Goal: Task Accomplishment & Management: Manage account settings

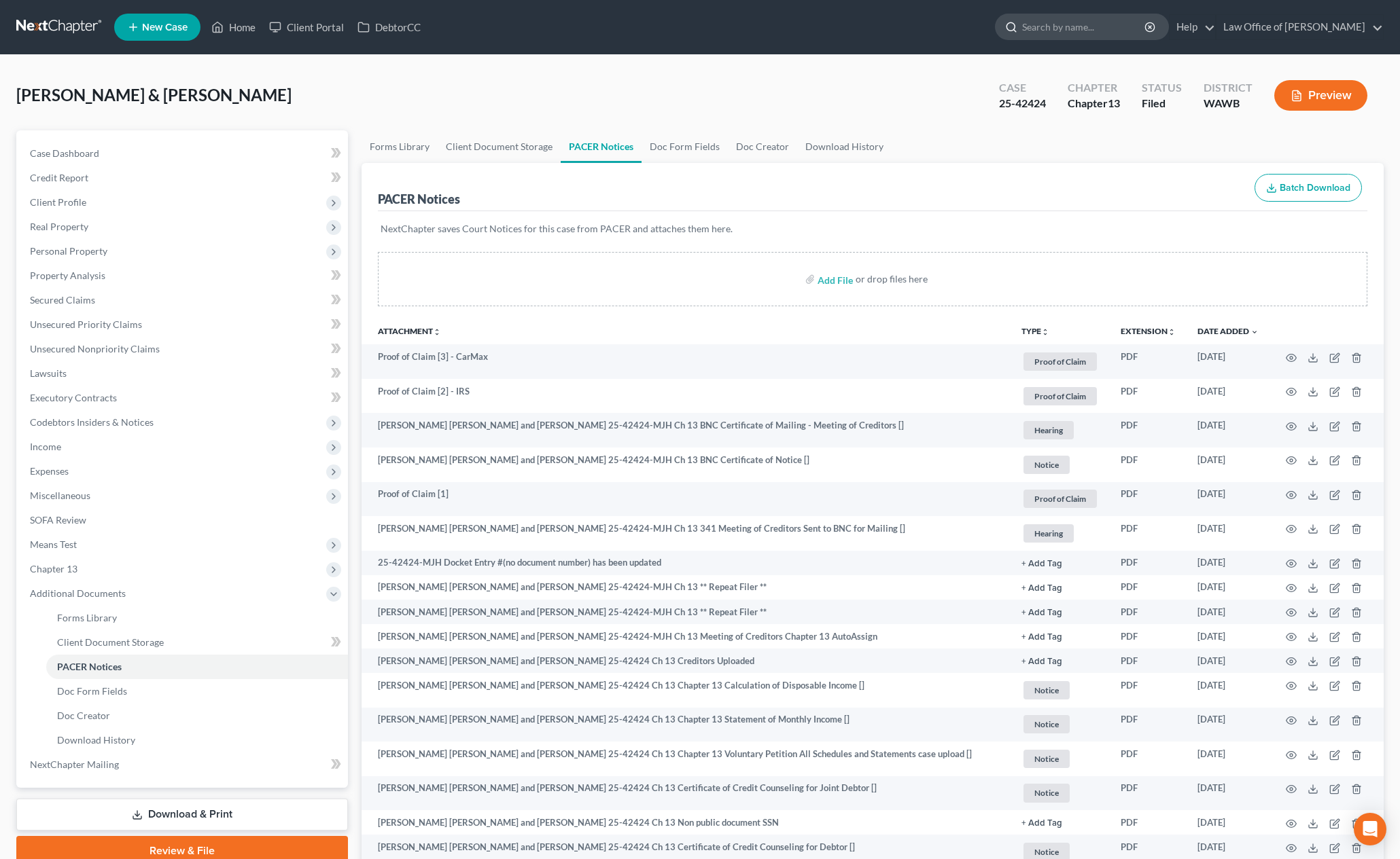
click at [1113, 30] on input "search" at bounding box center [1083, 27] width 124 height 25
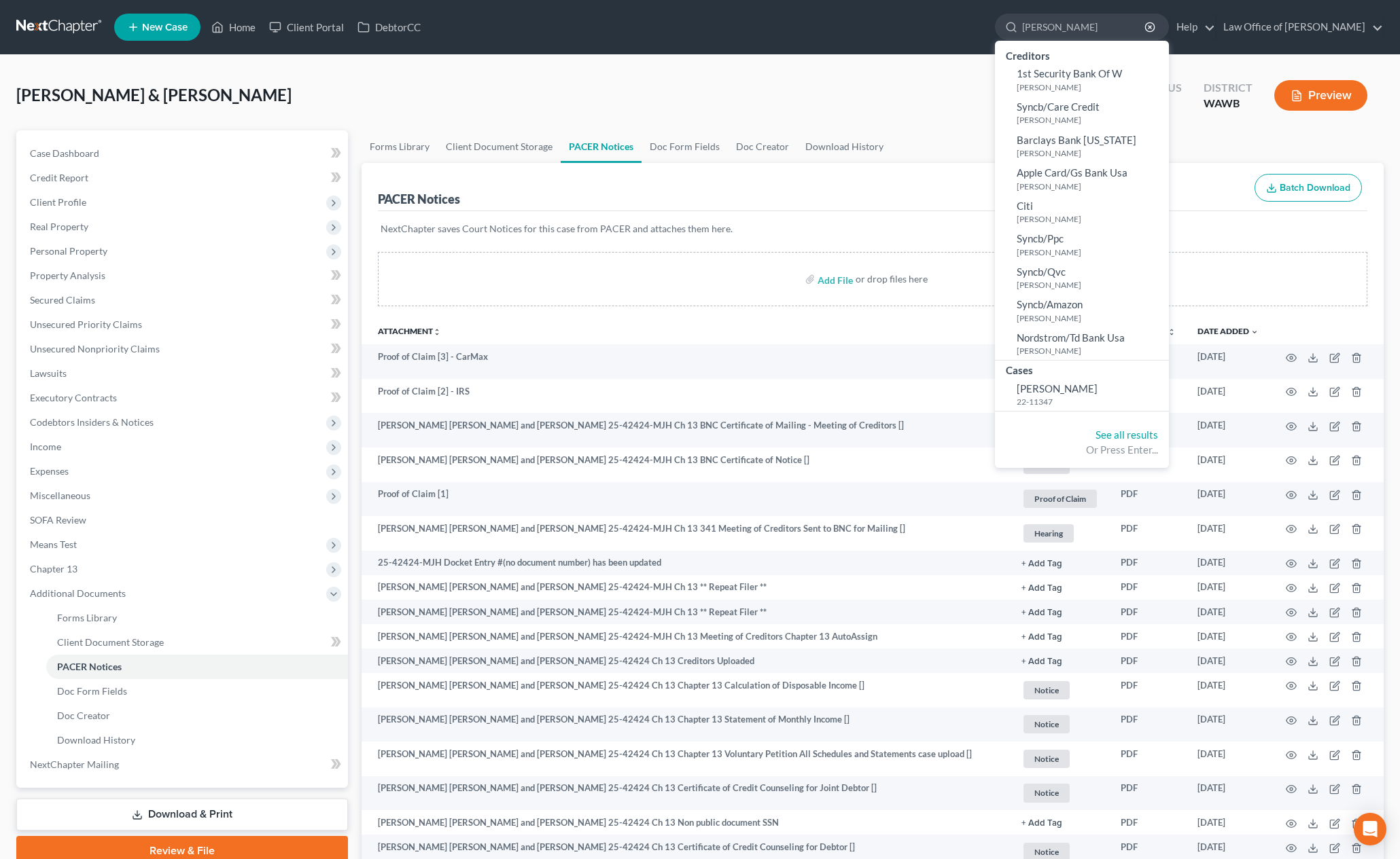
drag, startPoint x: 1115, startPoint y: 28, endPoint x: 893, endPoint y: 24, distance: 222.0
click at [913, 24] on ul "New Case Home Client Portal DebtorCC [PERSON_NAME] - No Result - Creditors 1st …" at bounding box center [748, 27] width 1269 height 35
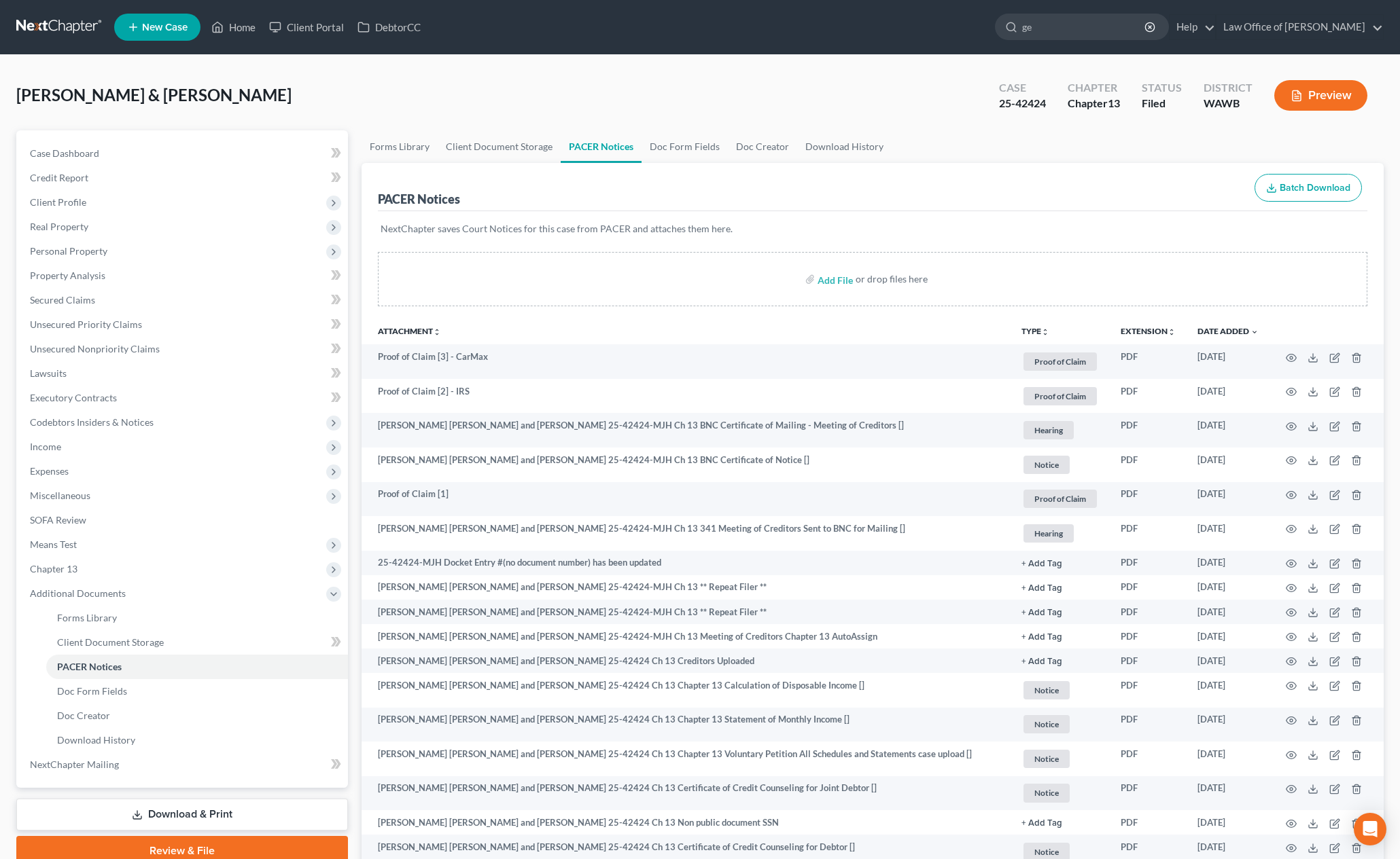
type input "gee"
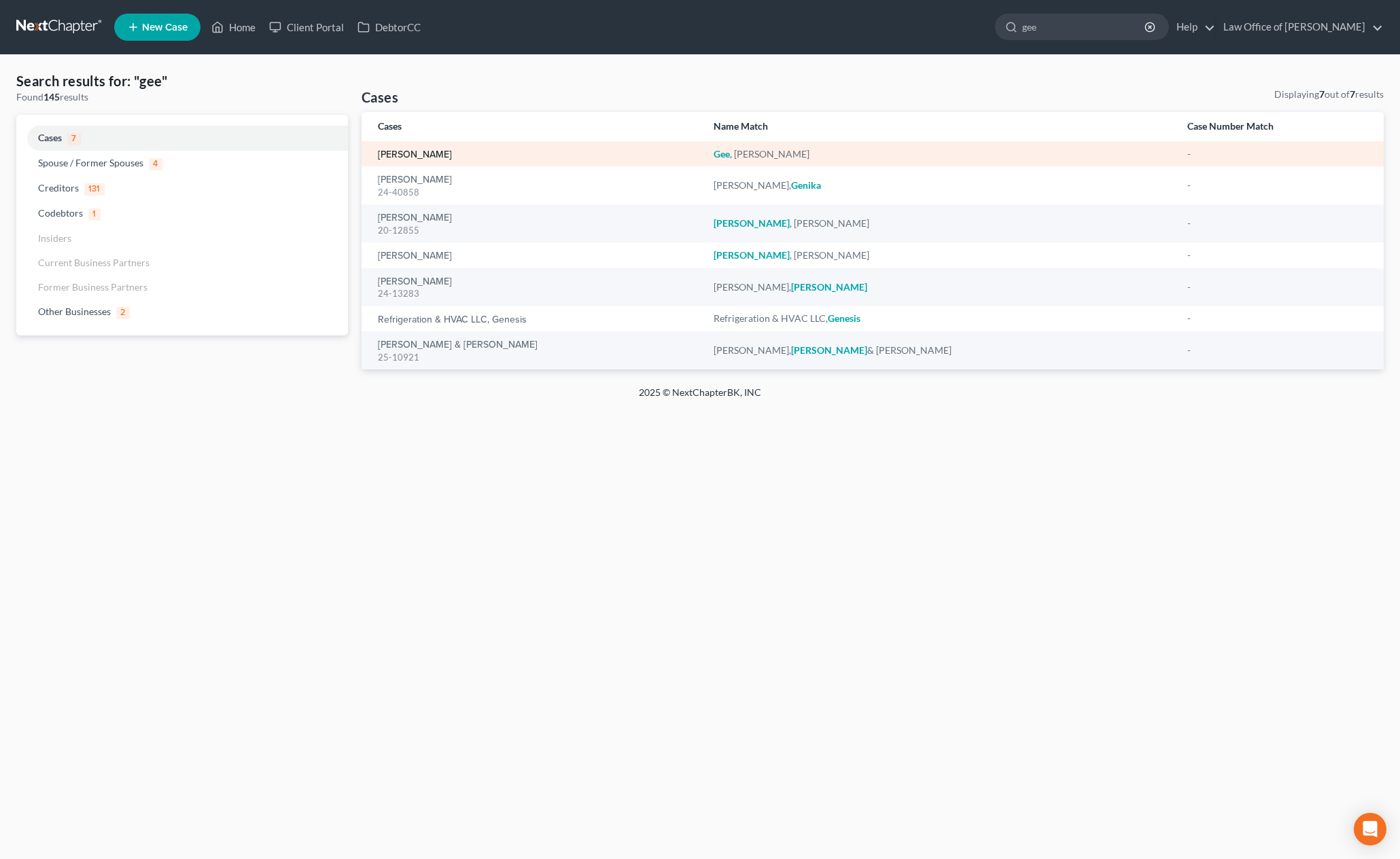
click at [413, 157] on link "[PERSON_NAME]" at bounding box center [414, 154] width 74 height 9
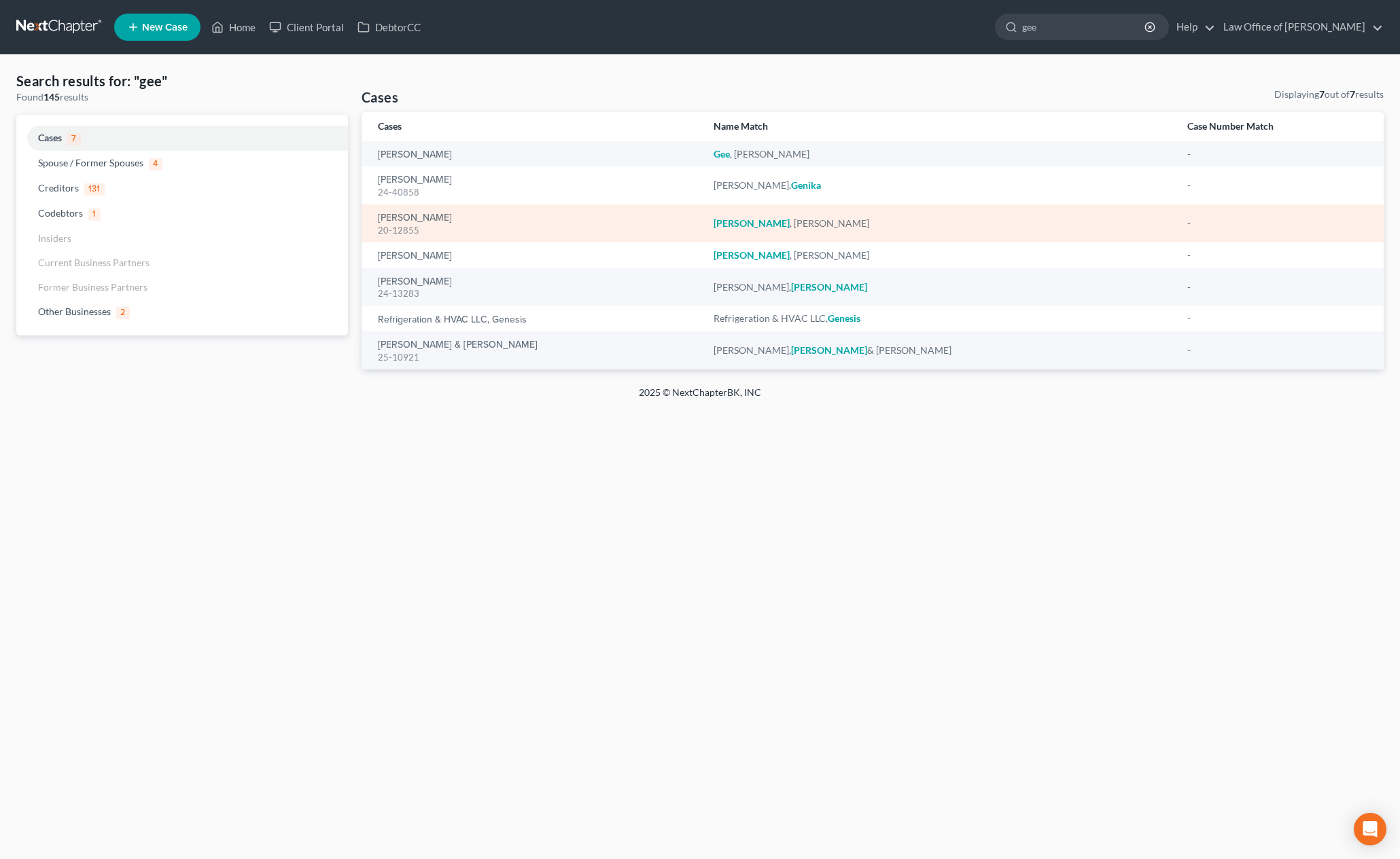
select select "6"
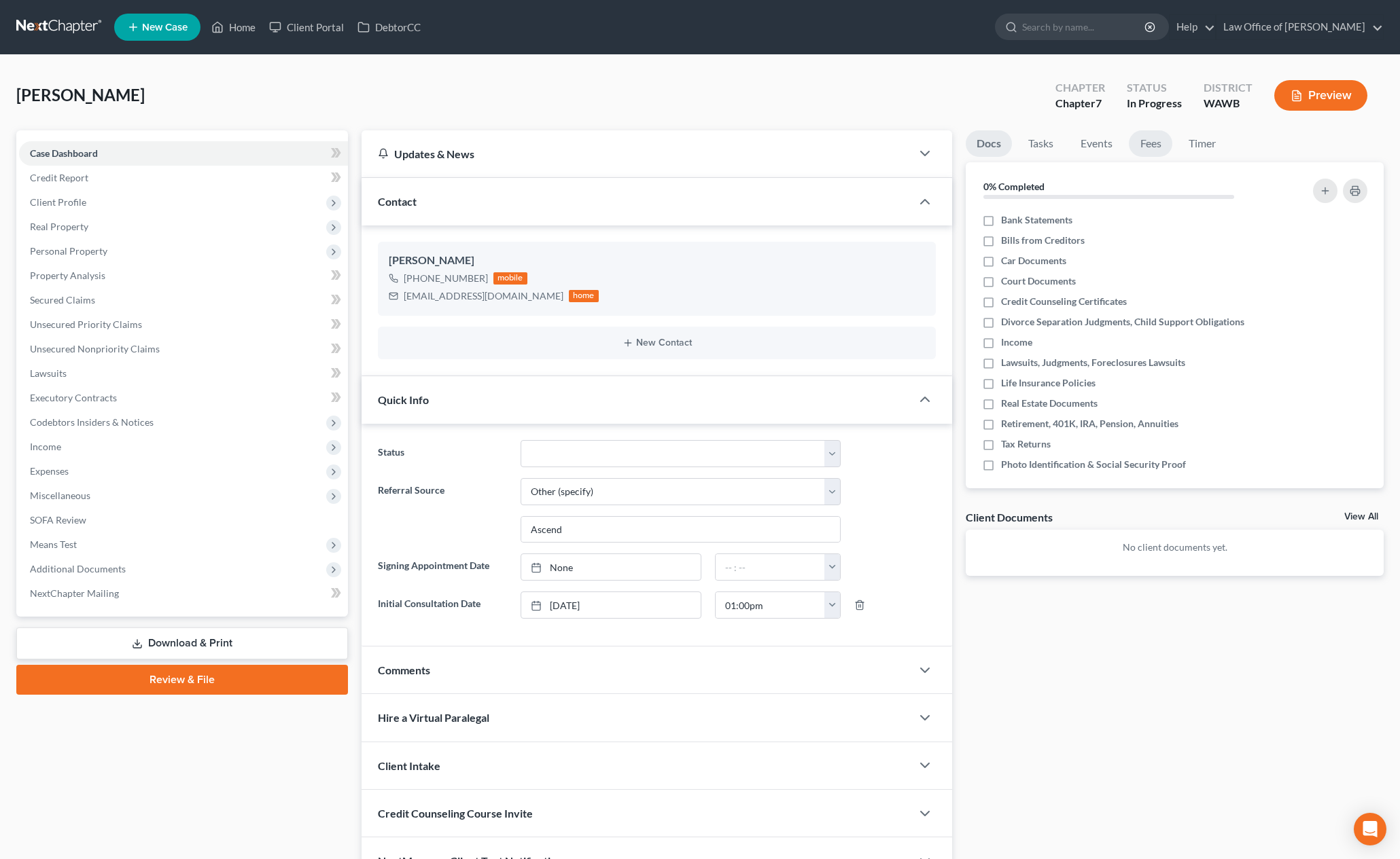
click at [1160, 145] on link "Fees" at bounding box center [1150, 143] width 43 height 27
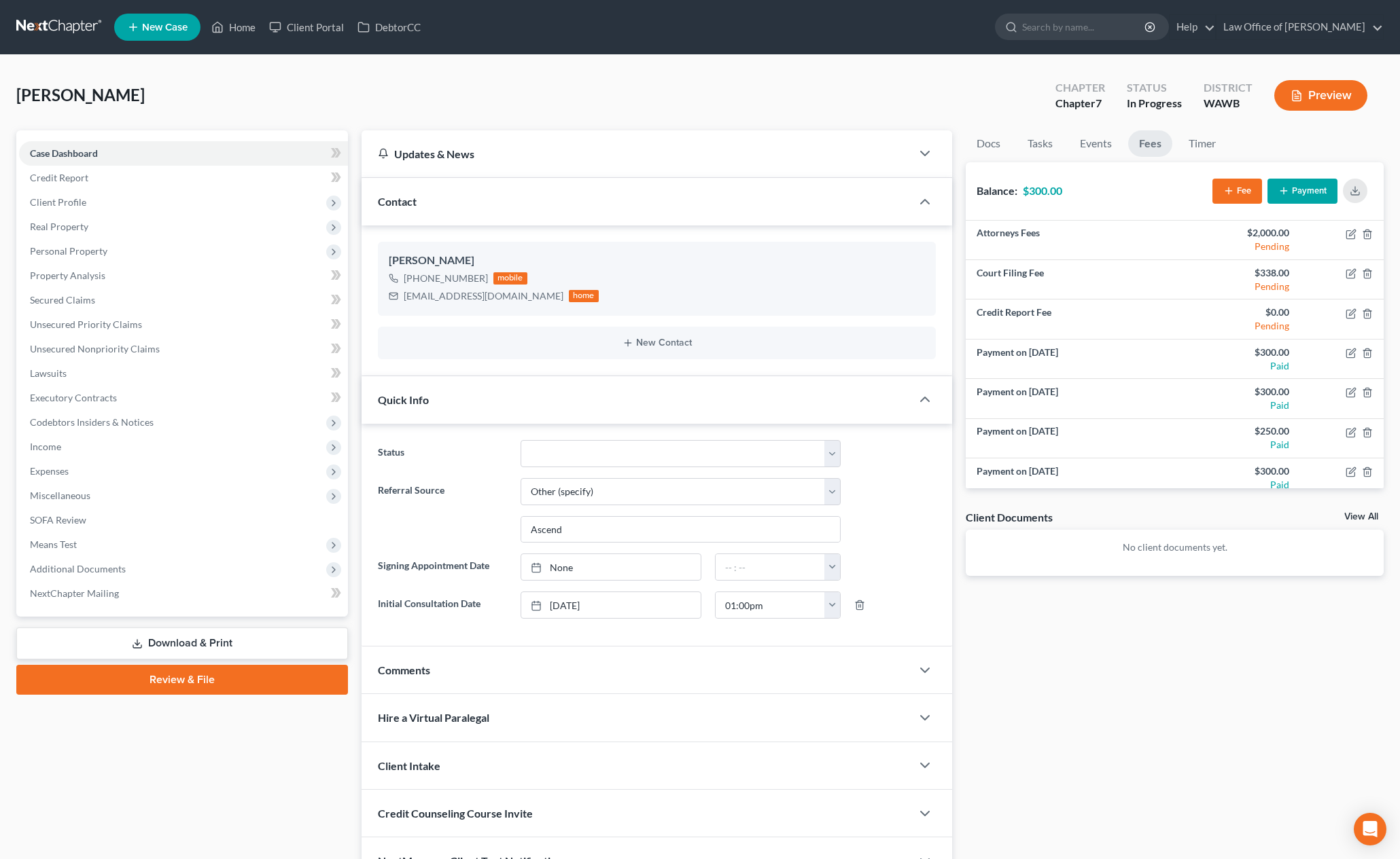
click at [1306, 193] on button "Payment" at bounding box center [1302, 191] width 70 height 25
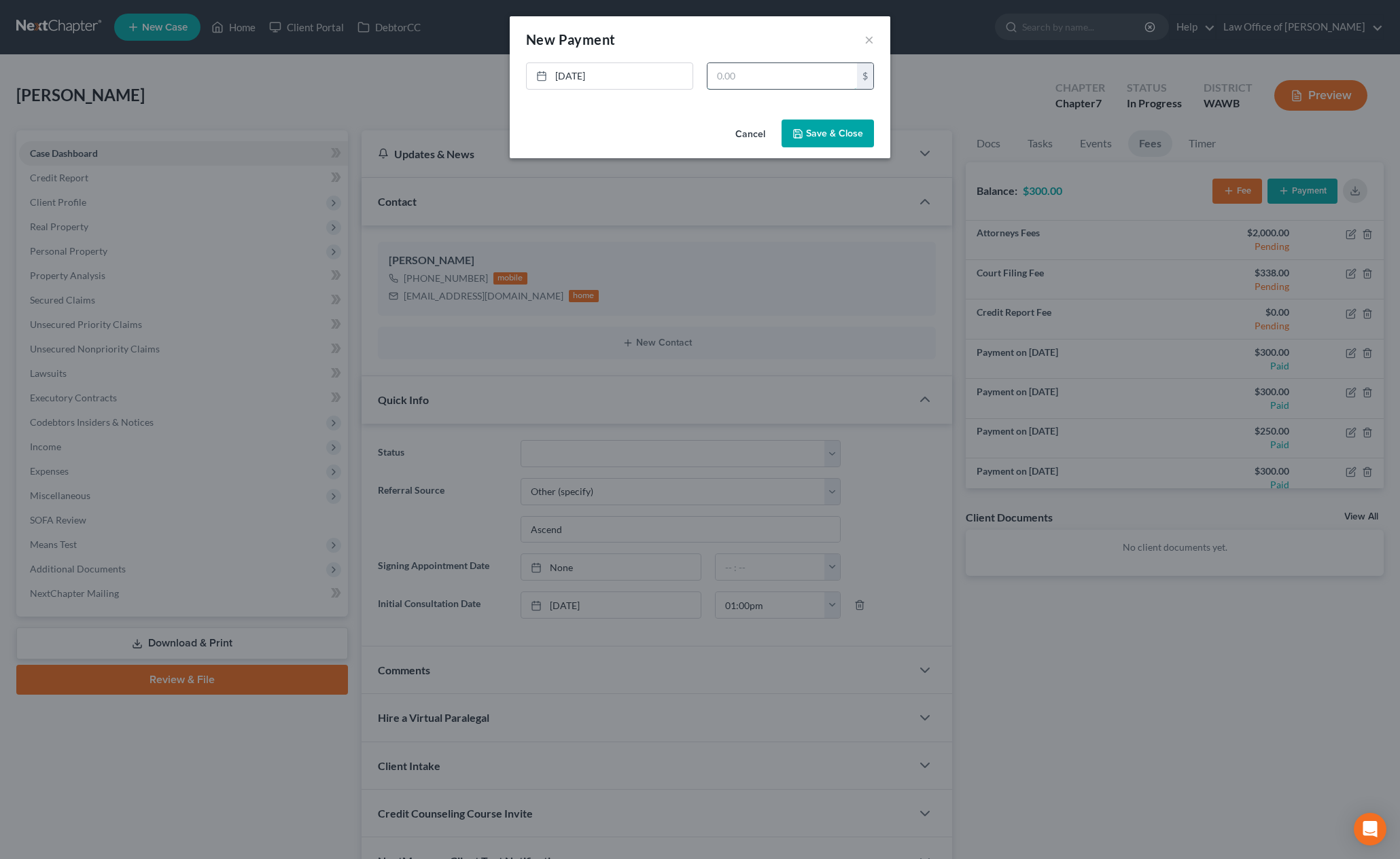
click at [803, 75] on input "text" at bounding box center [782, 76] width 149 height 26
type input "300"
click at [585, 72] on link "[DATE]" at bounding box center [610, 76] width 166 height 26
click at [845, 138] on button "Save & Close" at bounding box center [827, 133] width 92 height 28
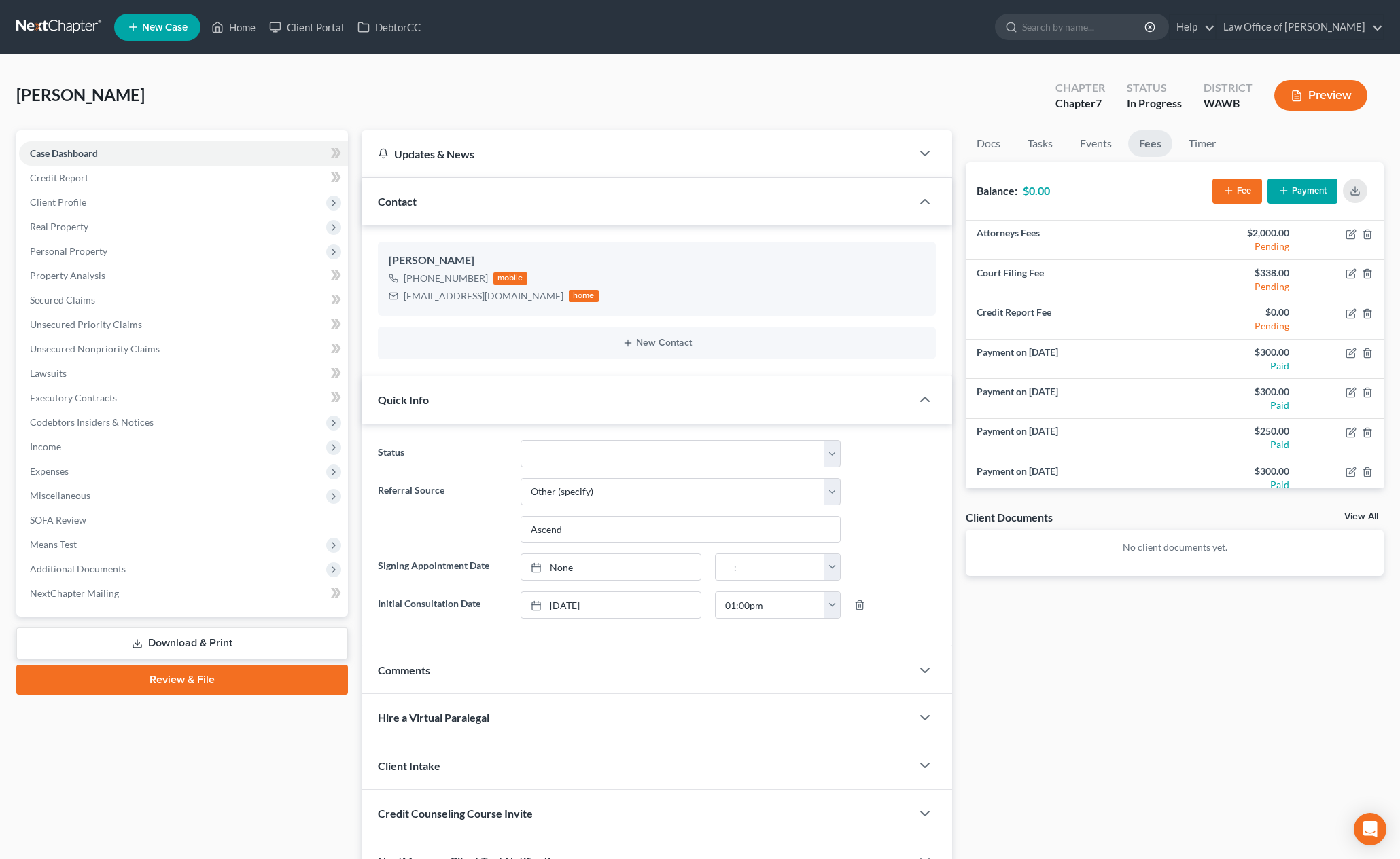
click at [1094, 41] on ul "New Case Home Client Portal DebtorCC - No Result - See all results Or Press Ent…" at bounding box center [748, 27] width 1269 height 35
click at [1093, 34] on input "search" at bounding box center [1083, 27] width 124 height 25
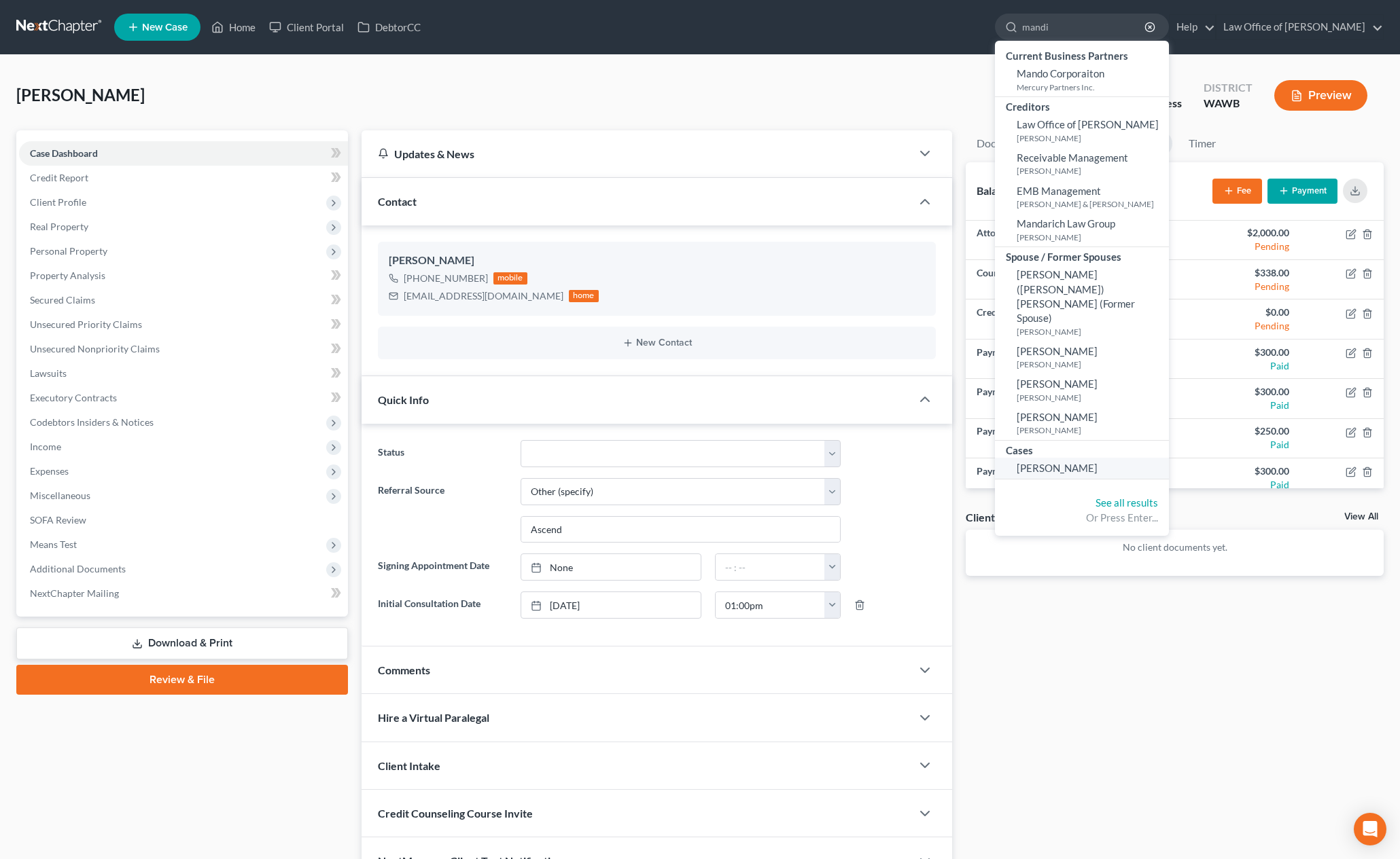
type input "mandi"
click at [1097, 462] on span "[PERSON_NAME]" at bounding box center [1057, 468] width 81 height 12
select select "3"
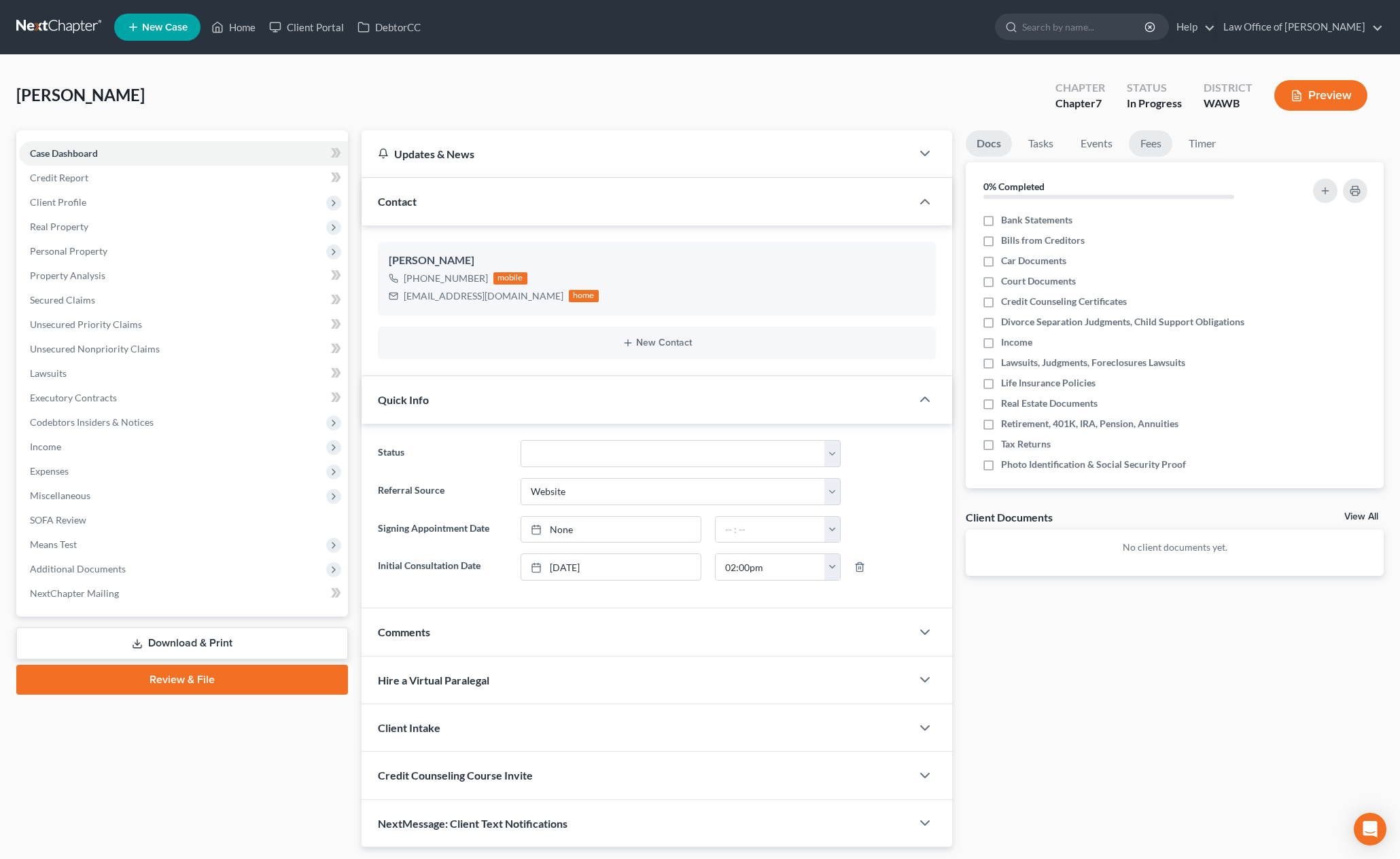
click at [1153, 146] on link "Fees" at bounding box center [1150, 143] width 43 height 27
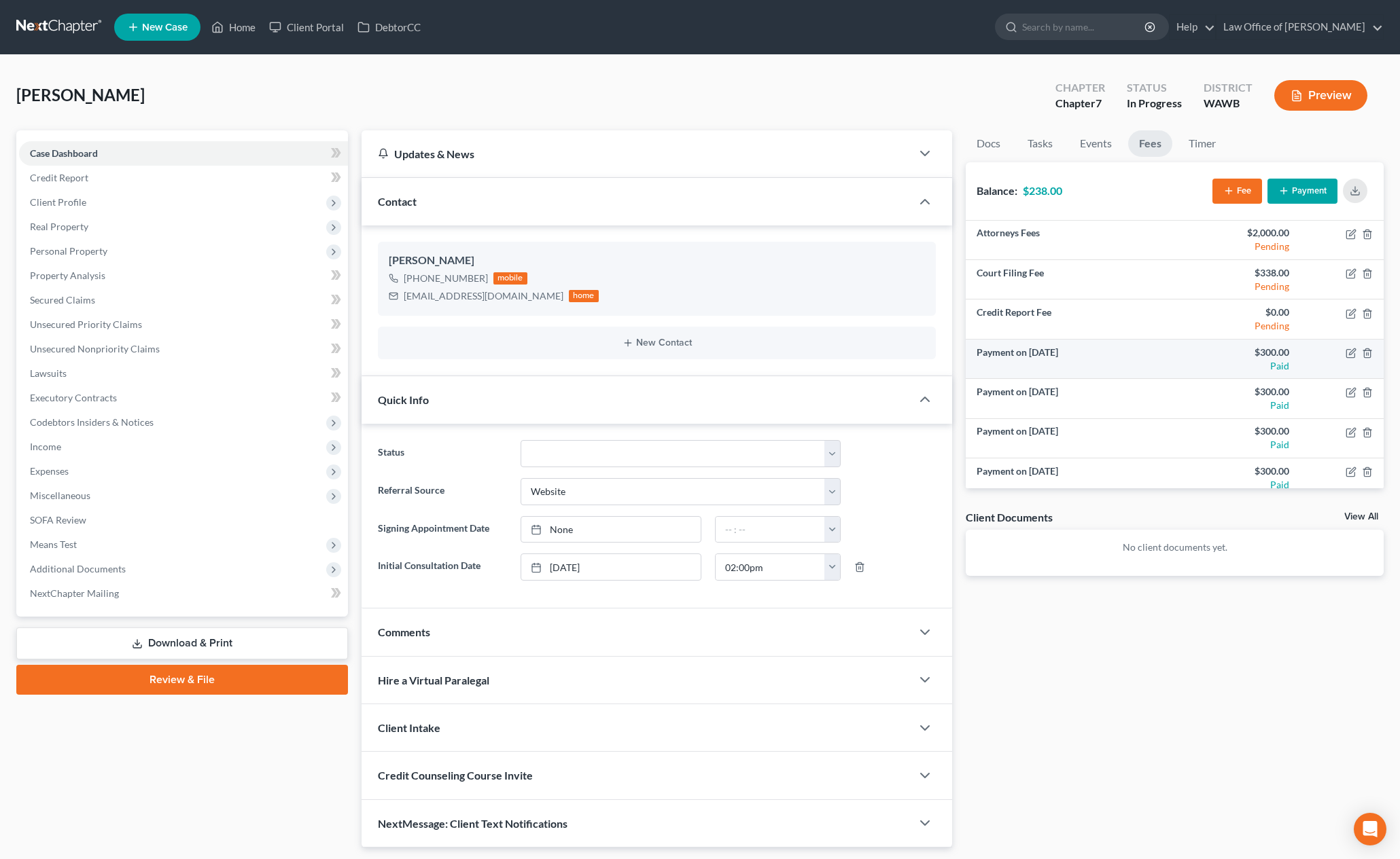
scroll to position [129, 0]
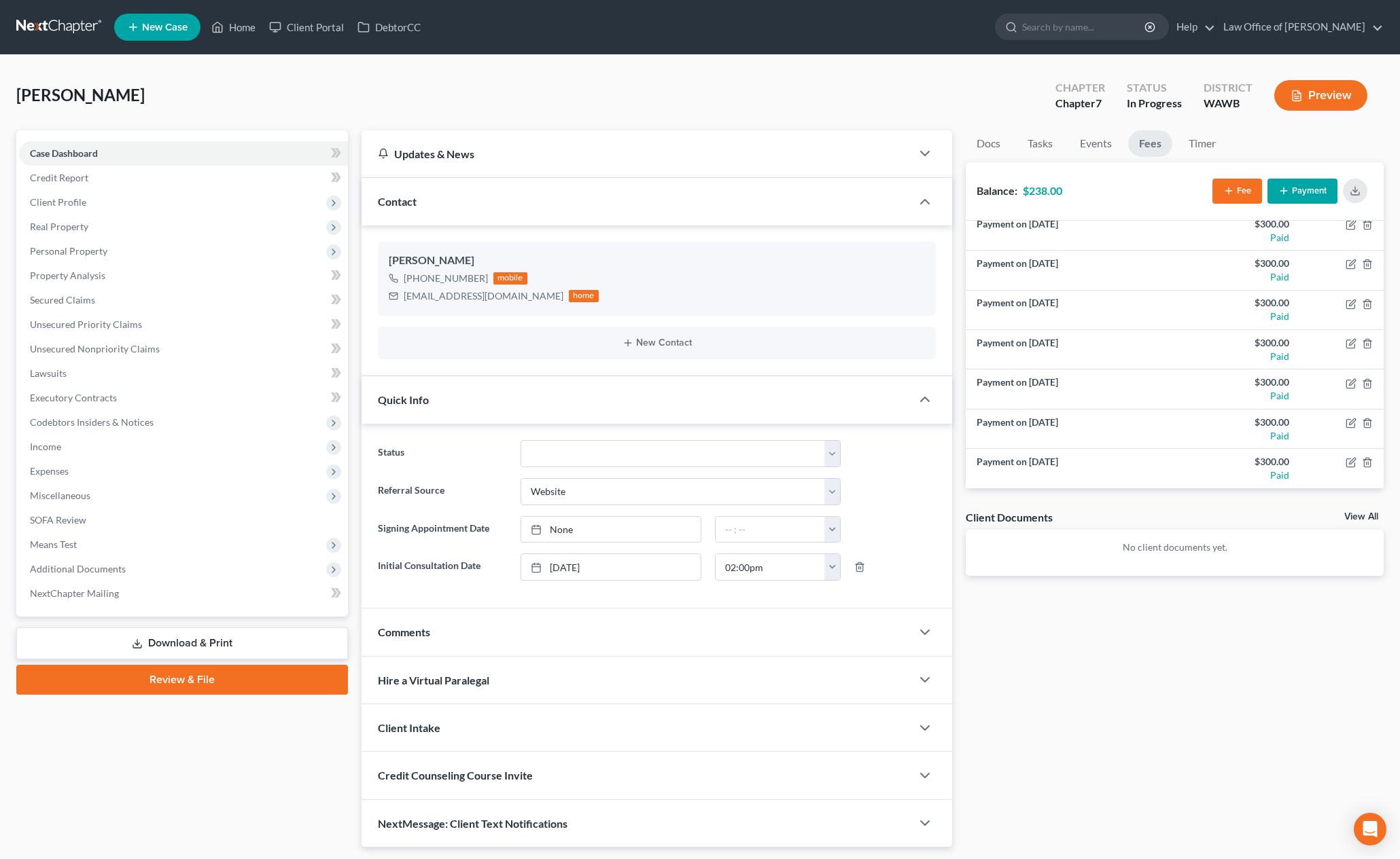
click at [1313, 188] on button "Payment" at bounding box center [1302, 191] width 70 height 25
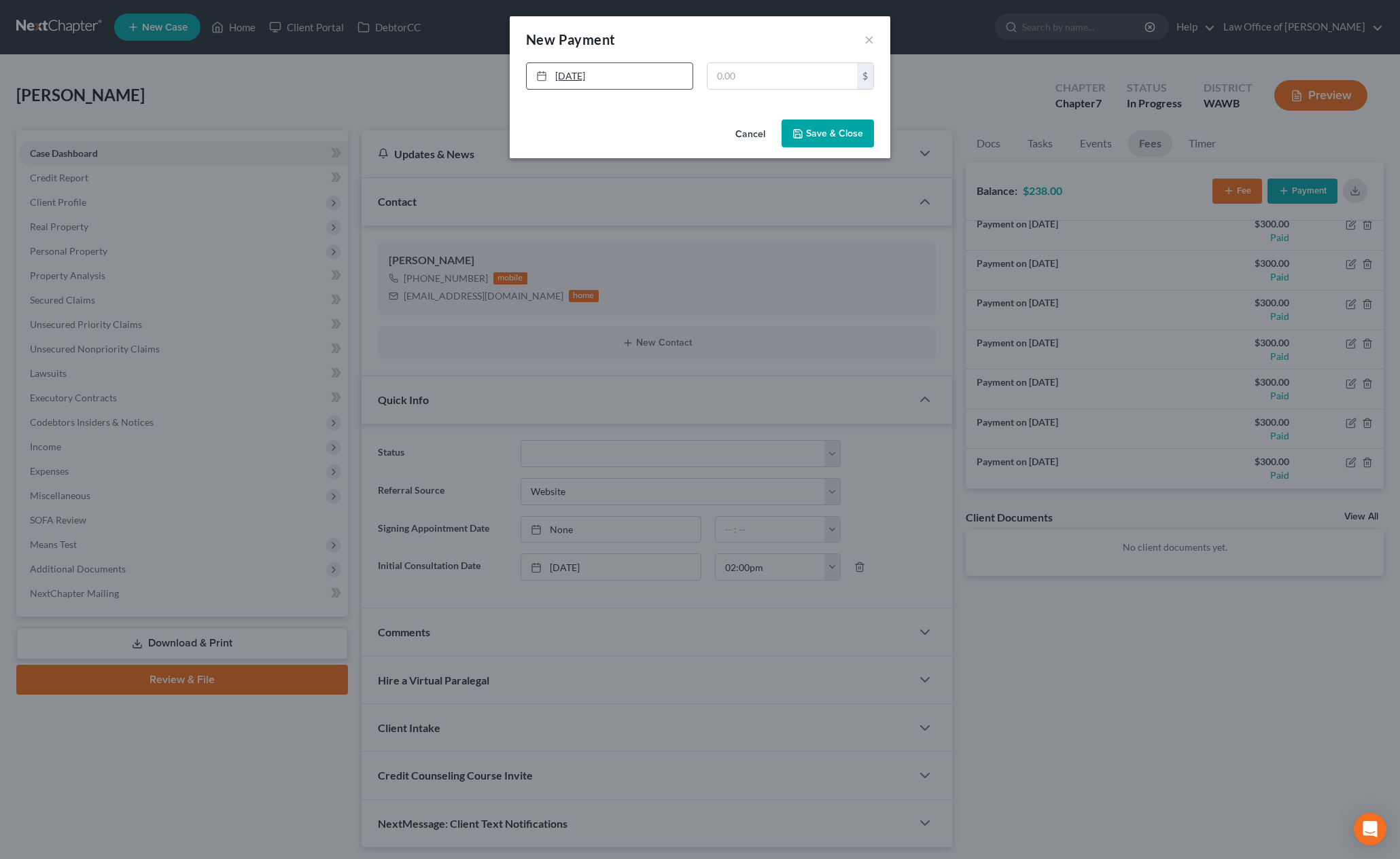
click at [579, 78] on link "[DATE]" at bounding box center [610, 76] width 166 height 26
click at [599, 65] on link "[DATE]" at bounding box center [610, 76] width 166 height 26
click at [753, 63] on input "text" at bounding box center [782, 76] width 149 height 26
type input "238"
click at [850, 131] on button "Save & Close" at bounding box center [827, 133] width 92 height 28
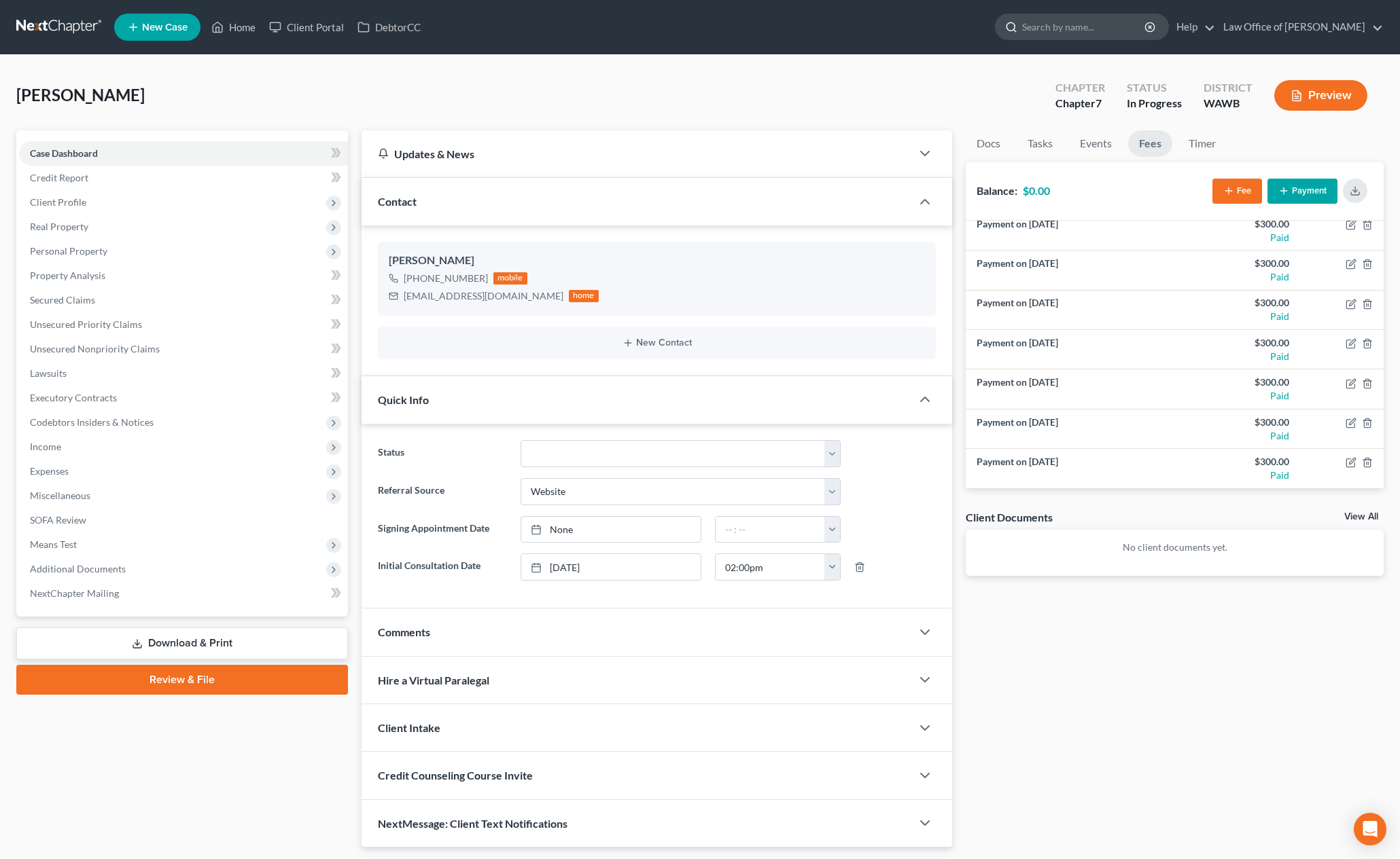
click at [1074, 33] on input "search" at bounding box center [1083, 27] width 124 height 25
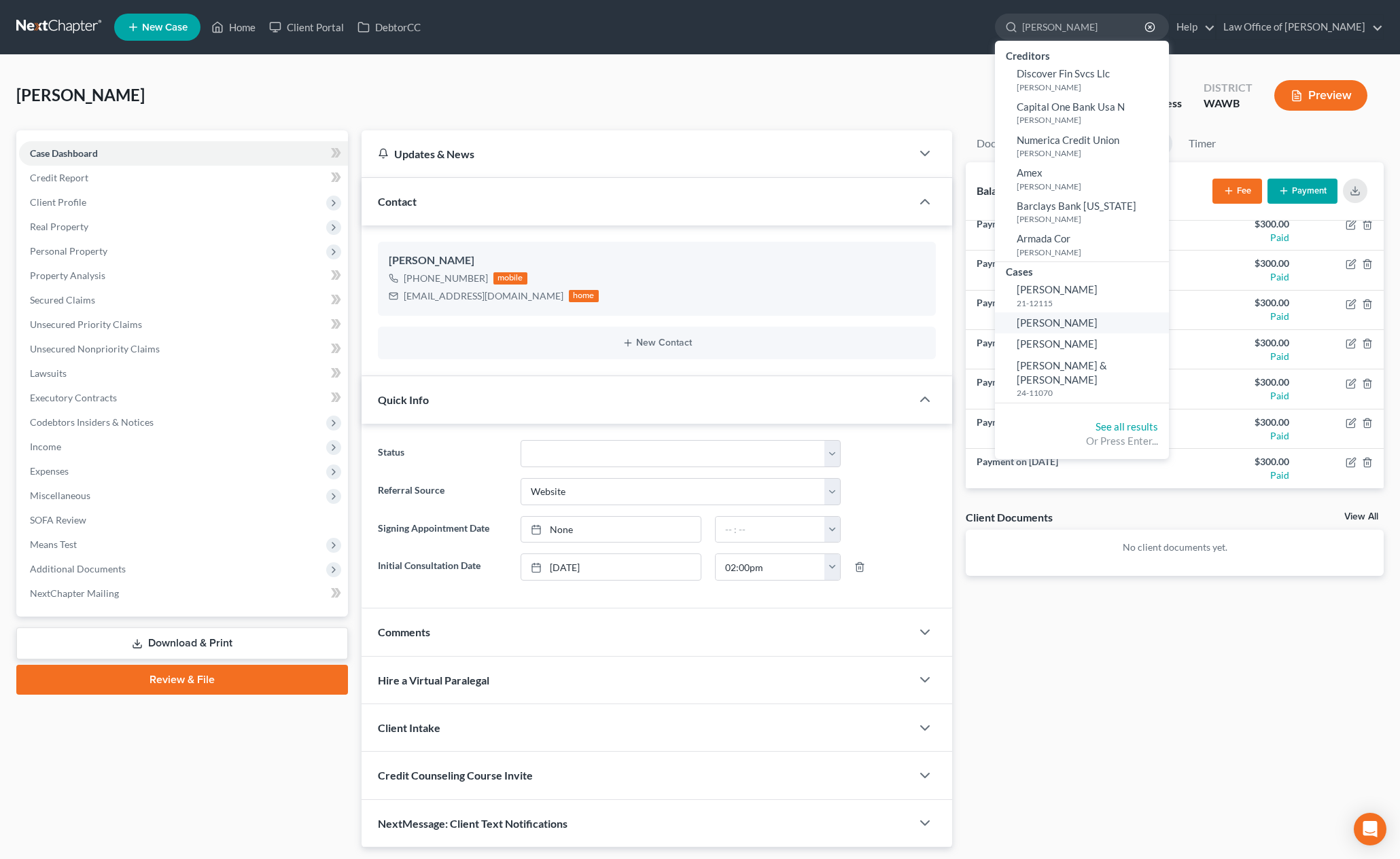
type input "[PERSON_NAME]"
click at [1097, 323] on span "[PERSON_NAME]" at bounding box center [1057, 323] width 81 height 12
select select "6"
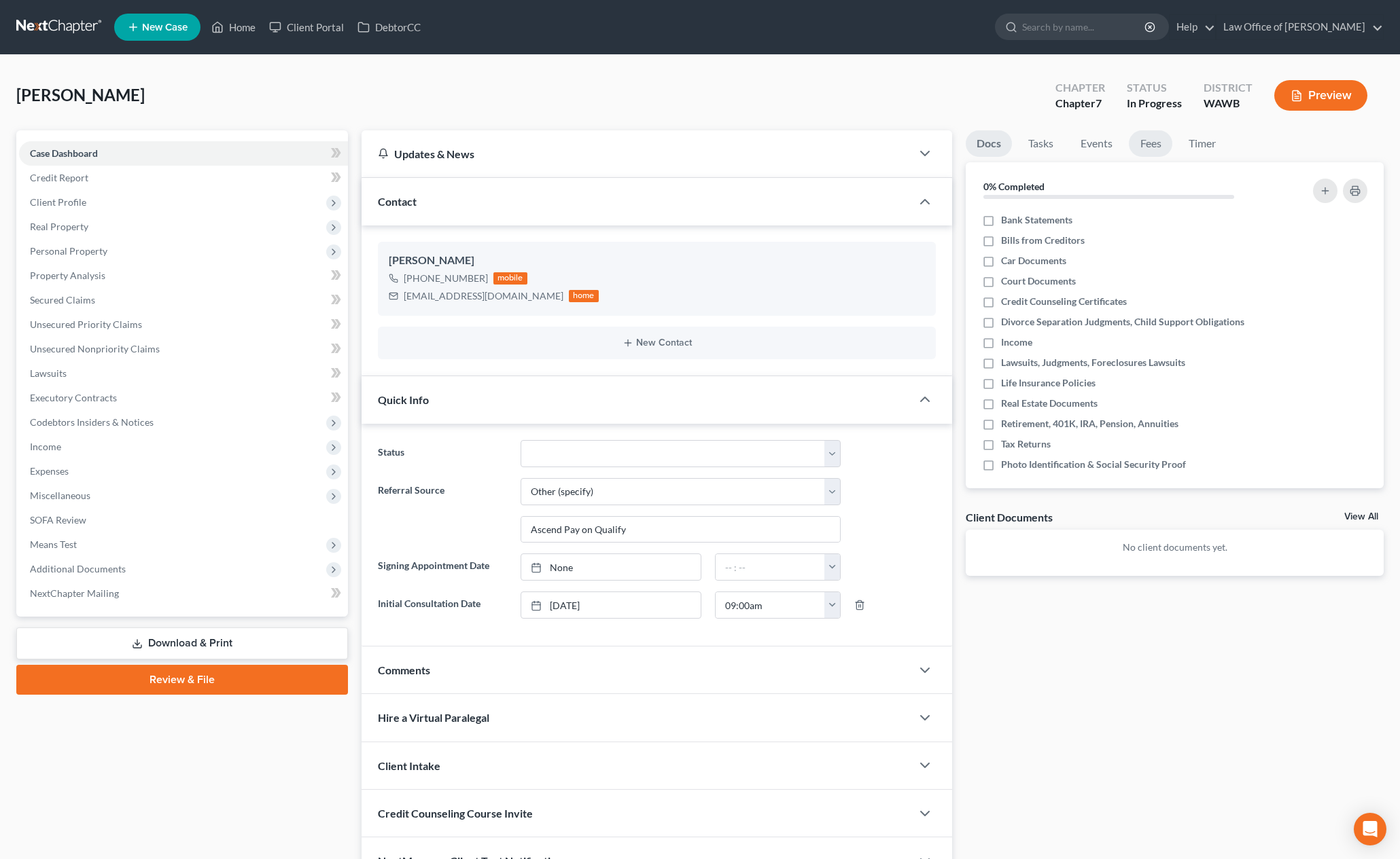
click at [1146, 155] on link "Fees" at bounding box center [1150, 143] width 43 height 27
